Goal: Task Accomplishment & Management: Use online tool/utility

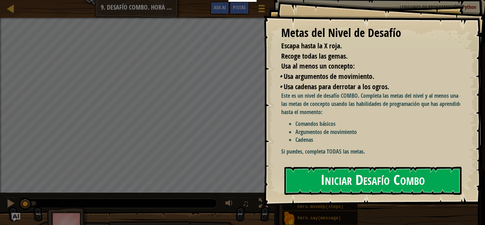
click at [332, 176] on button "Iniciar Desafío Combo" at bounding box center [372, 180] width 177 height 28
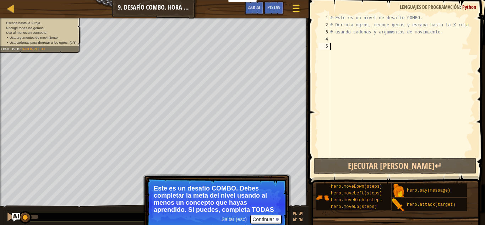
click at [297, 11] on span at bounding box center [295, 11] width 7 height 1
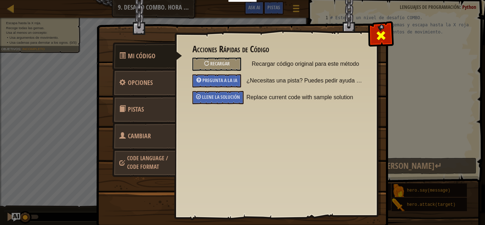
click at [380, 32] on span at bounding box center [380, 35] width 11 height 11
